Goal: Check status

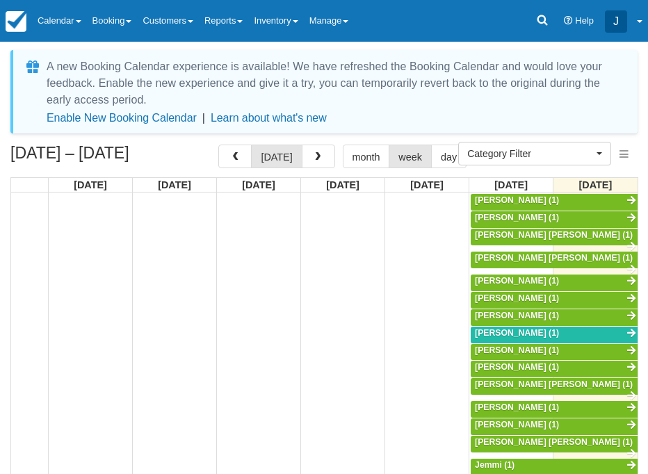
select select
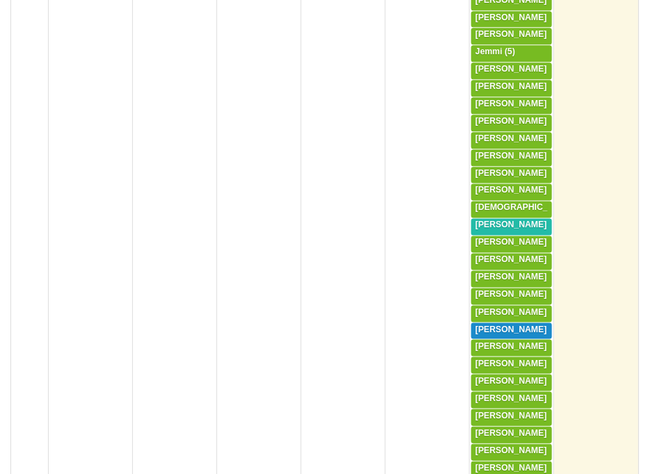
scroll to position [1157, 0]
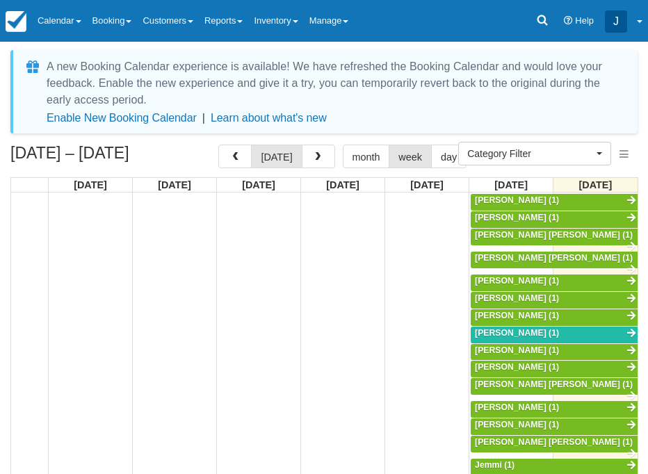
select select
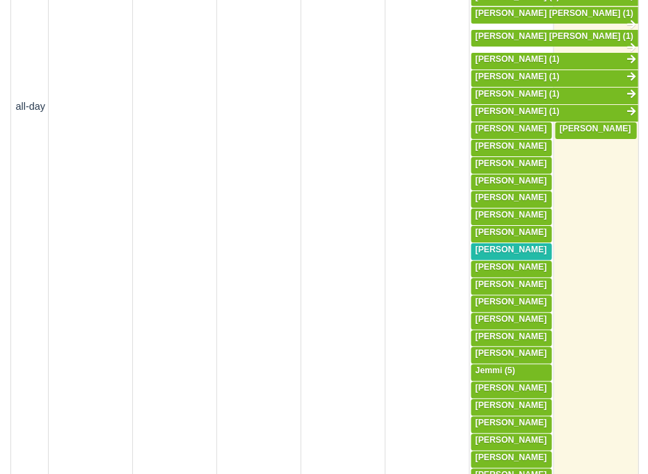
scroll to position [825, 0]
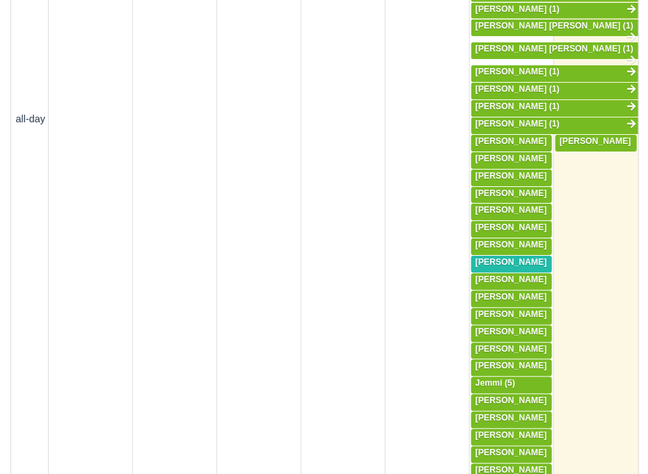
click at [584, 136] on span "[PERSON_NAME] (1)" at bounding box center [601, 141] width 84 height 10
